Goal: Navigation & Orientation: Find specific page/section

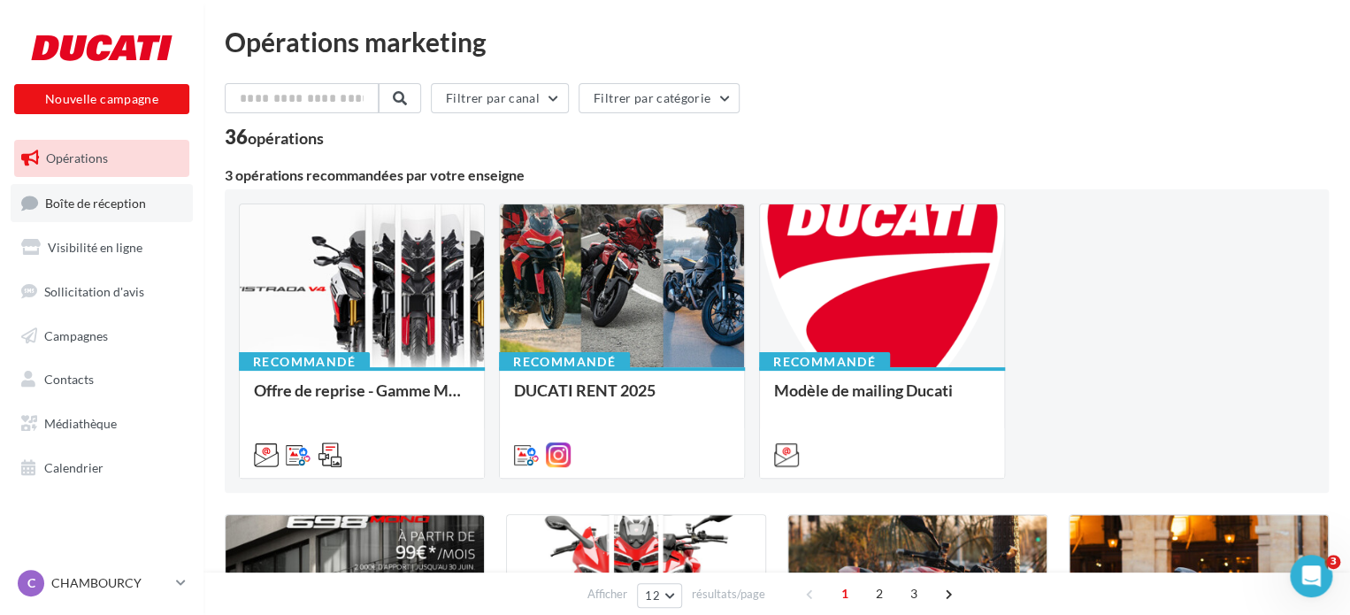
click at [126, 207] on span "Boîte de réception" at bounding box center [95, 202] width 101 height 15
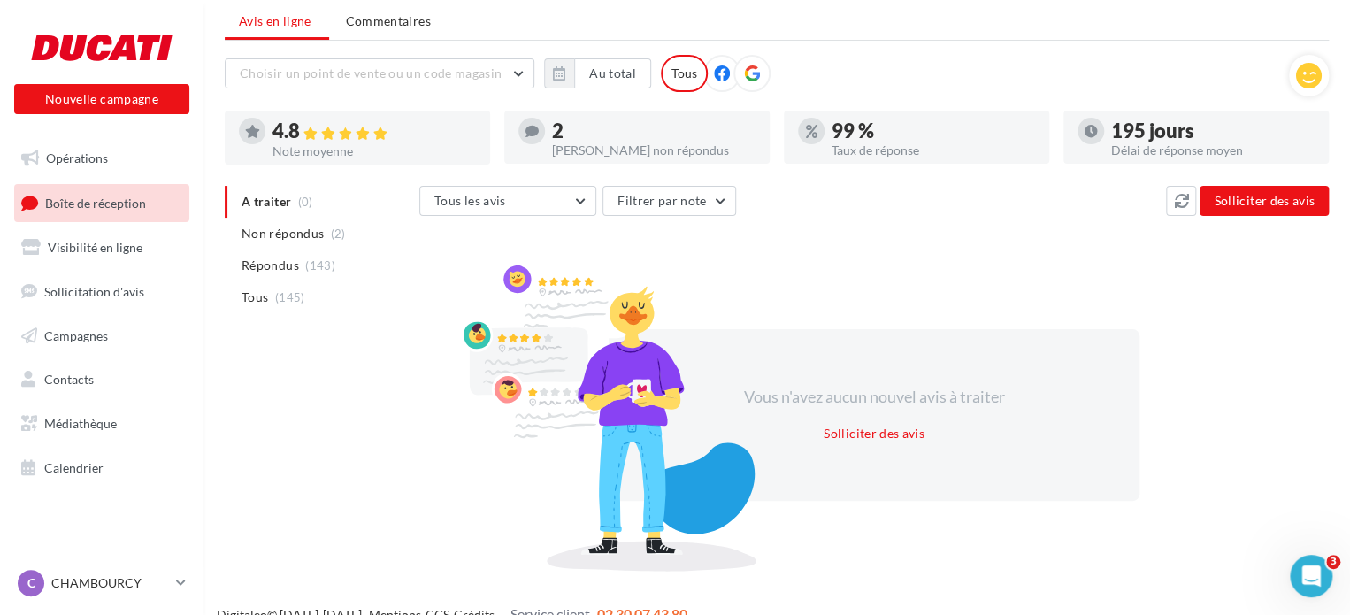
scroll to position [81, 0]
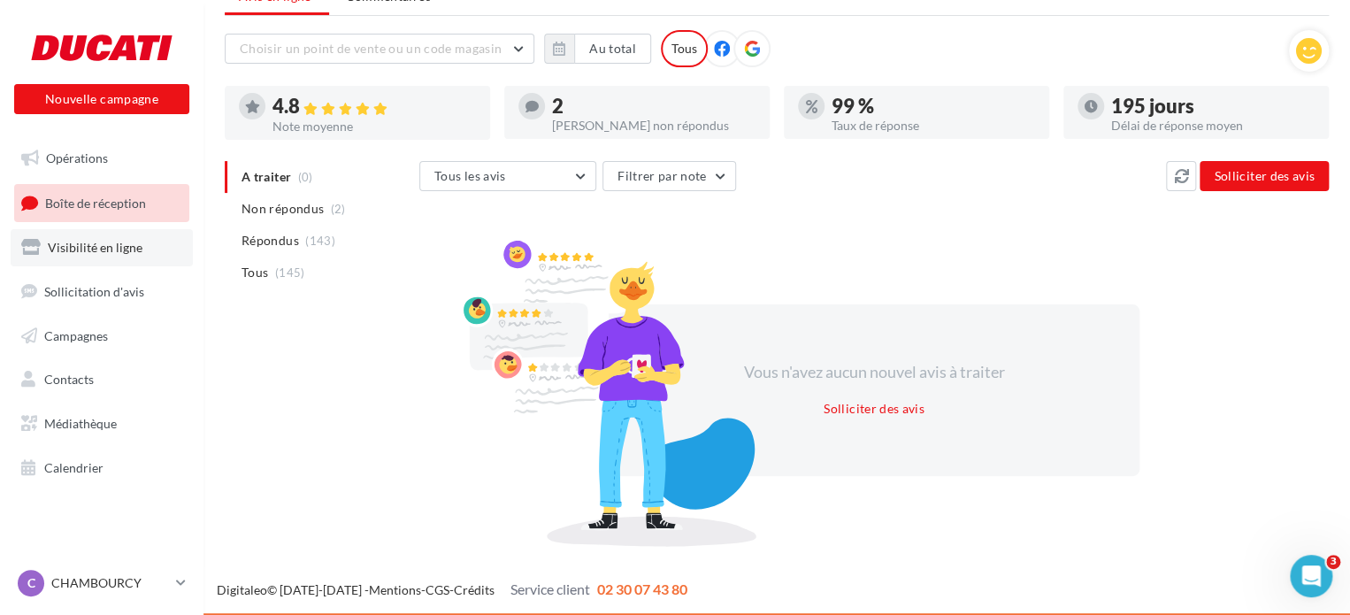
click at [114, 246] on span "Visibilité en ligne" at bounding box center [95, 247] width 95 height 15
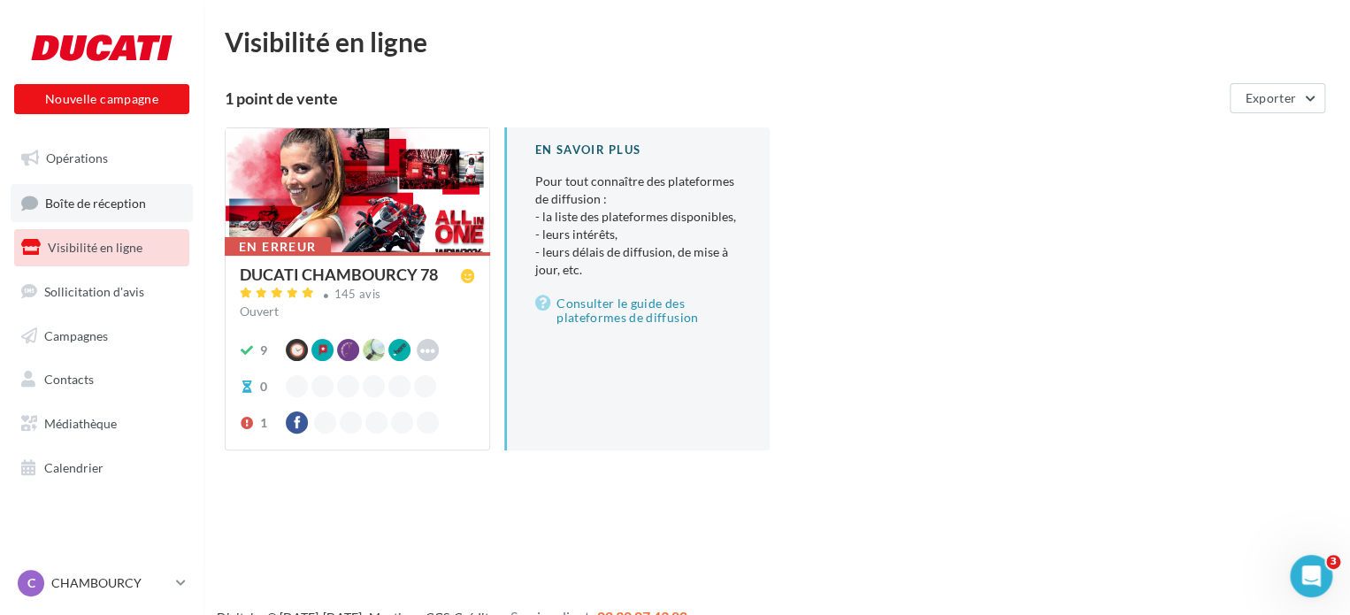
click at [101, 210] on span "Boîte de réception" at bounding box center [95, 202] width 101 height 15
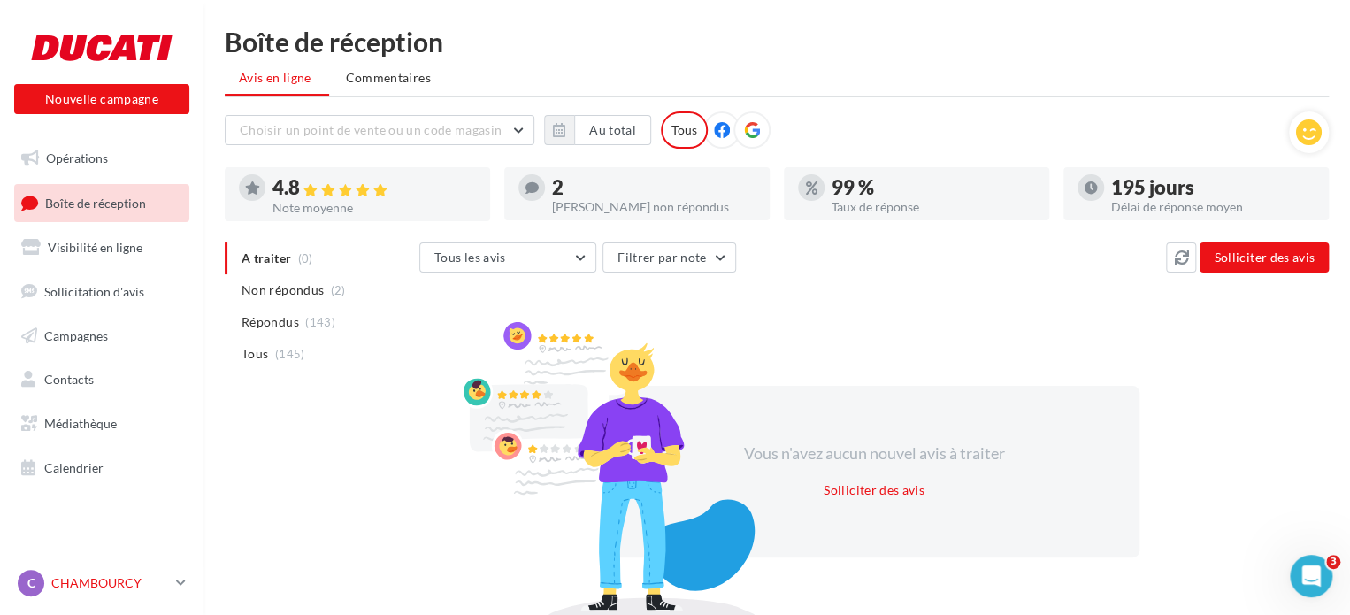
click at [89, 586] on p "CHAMBOURCY" at bounding box center [110, 583] width 118 height 18
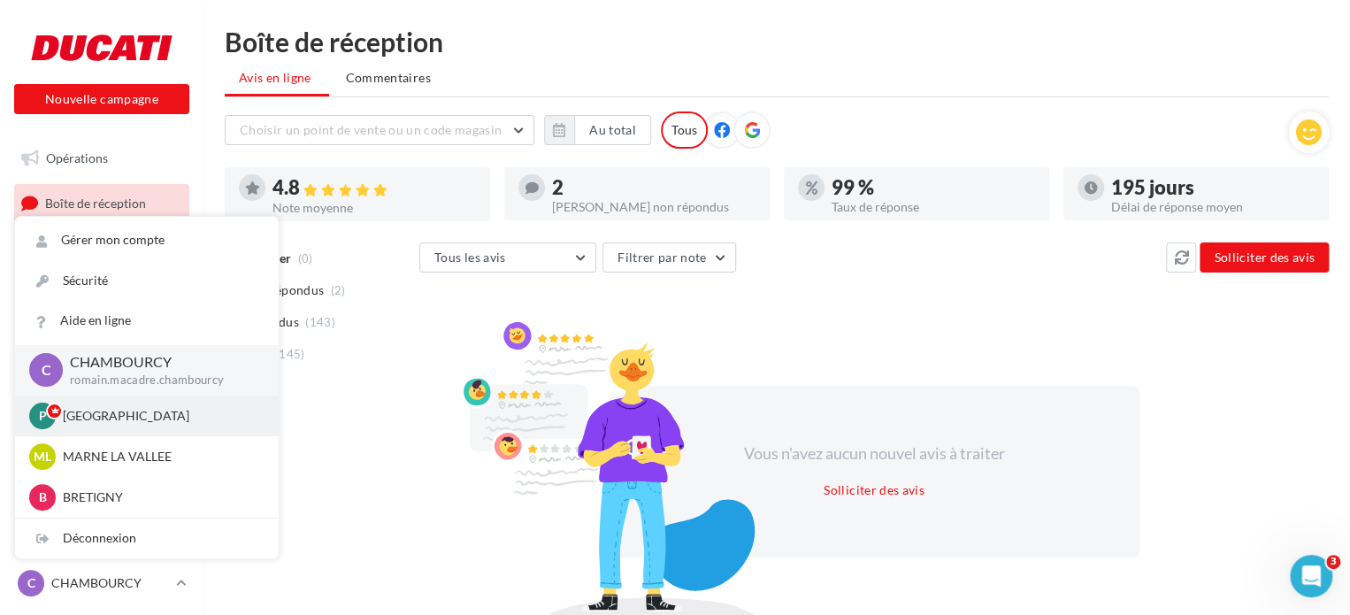
click at [83, 415] on p "[GEOGRAPHIC_DATA]" at bounding box center [160, 416] width 195 height 18
